Goal: Find specific page/section: Find specific page/section

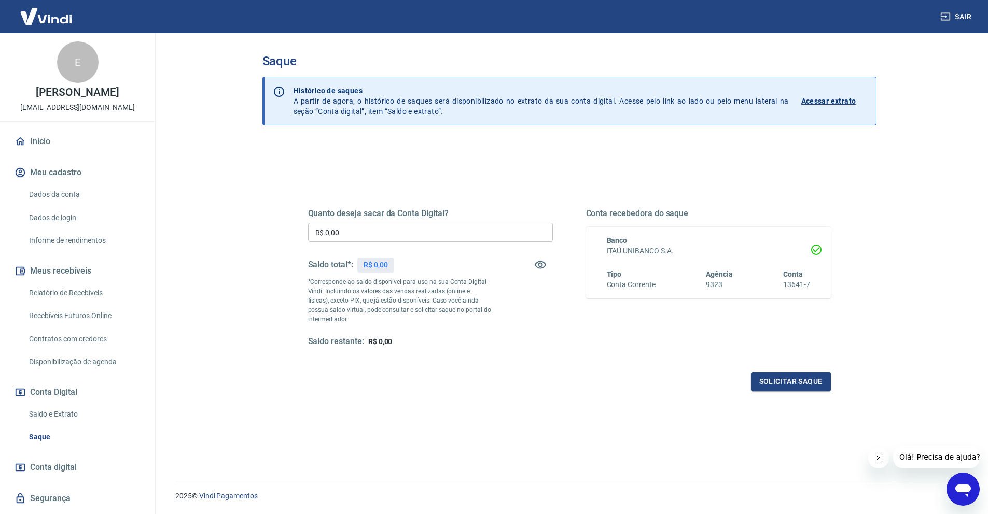
click at [44, 138] on link "Início" at bounding box center [77, 141] width 130 height 23
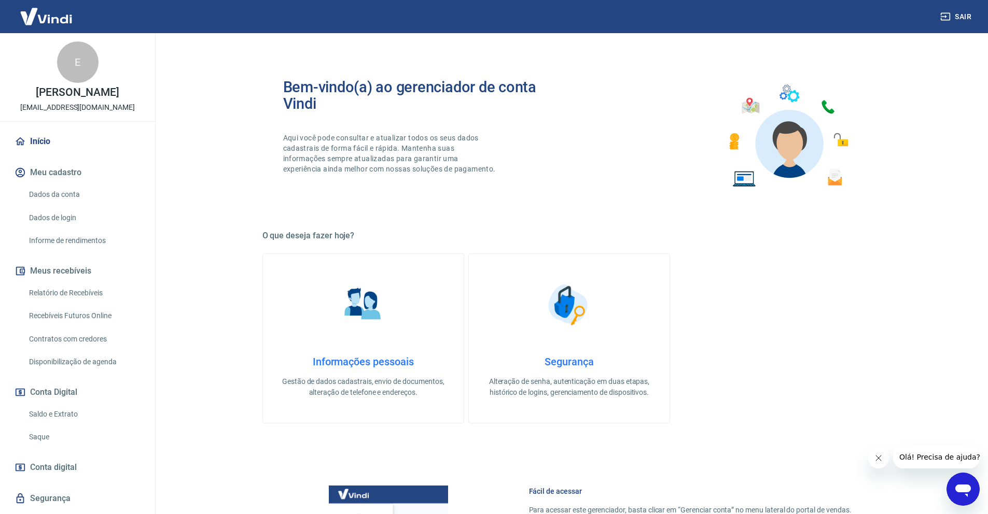
click at [44, 138] on link "Início" at bounding box center [77, 141] width 130 height 23
